Goal: Information Seeking & Learning: Find specific page/section

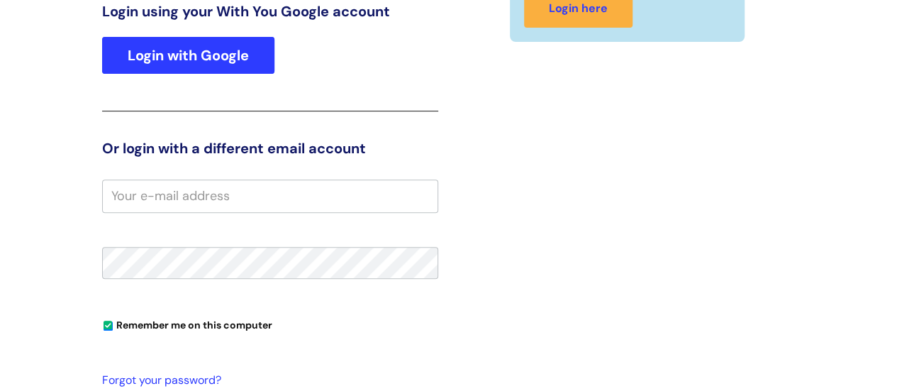
scroll to position [216, 0]
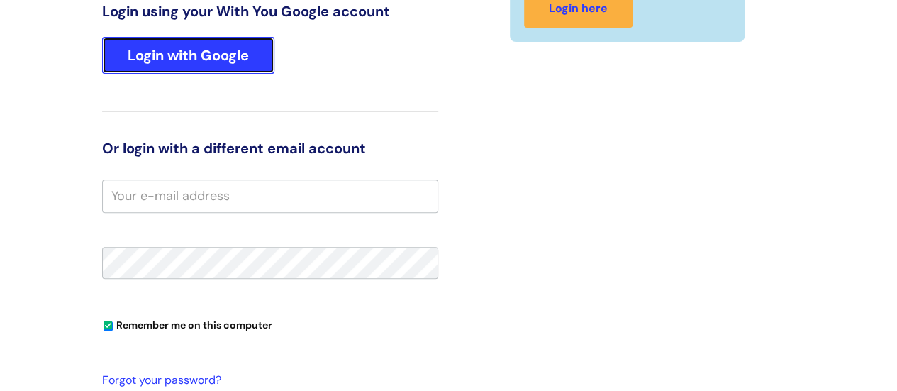
click at [146, 64] on link "Login with Google" at bounding box center [188, 55] width 172 height 37
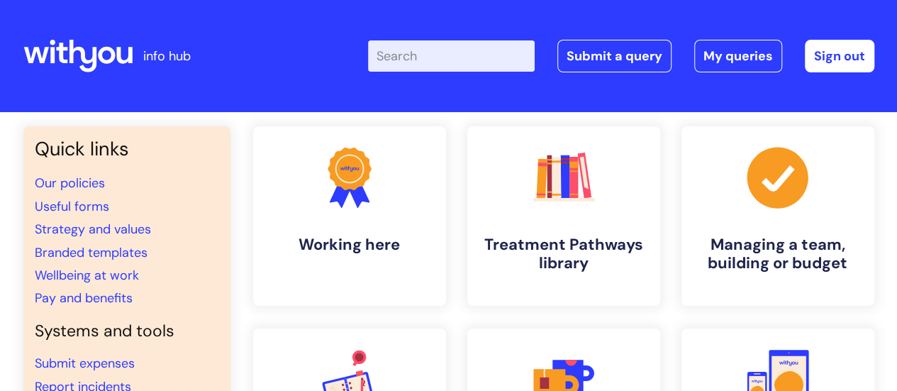
click at [407, 62] on input "Enter your search term here..." at bounding box center [451, 55] width 167 height 31
type input "vacancies"
click button "Search" at bounding box center [0, 0] width 0 height 0
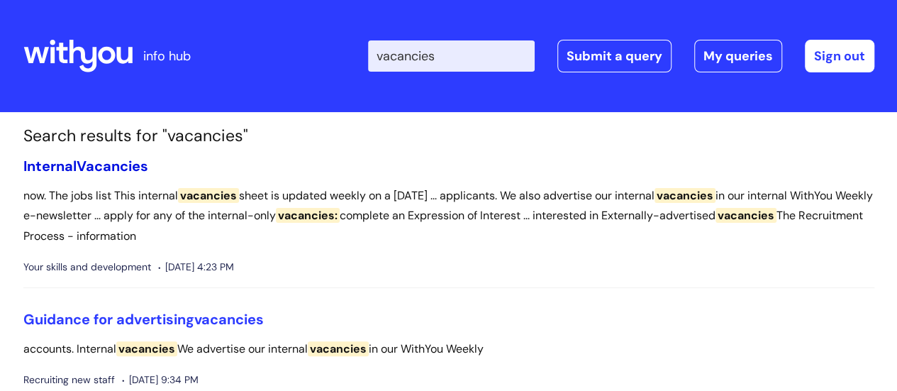
click at [122, 169] on span "Vacancies" at bounding box center [113, 166] width 72 height 18
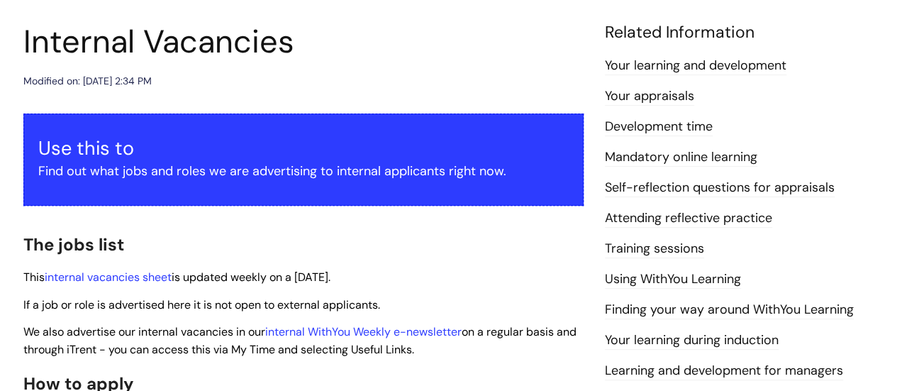
scroll to position [284, 0]
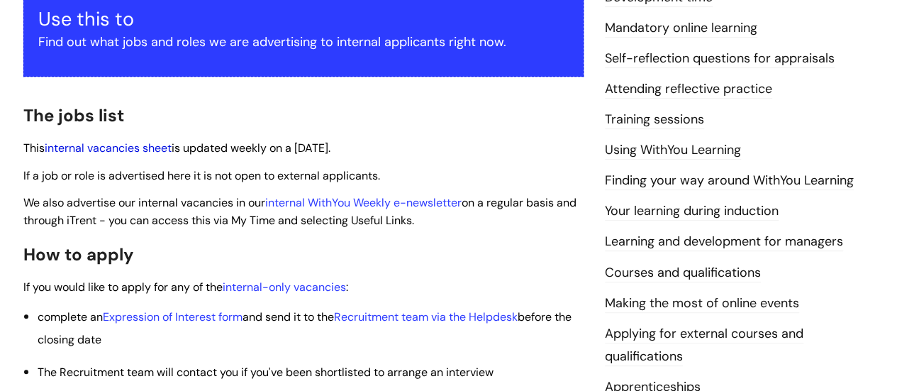
click at [146, 145] on link "internal vacancies sheet" at bounding box center [108, 147] width 127 height 15
